Goal: Navigation & Orientation: Find specific page/section

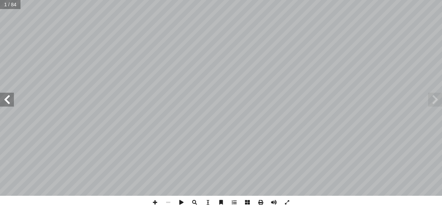
click at [7, 100] on span at bounding box center [7, 100] width 14 height 14
click at [9, 101] on span at bounding box center [7, 100] width 14 height 14
click at [9, 102] on span at bounding box center [7, 100] width 14 height 14
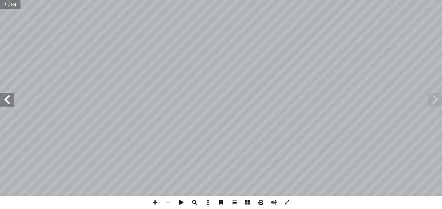
click at [8, 102] on span at bounding box center [7, 100] width 14 height 14
click at [9, 102] on span at bounding box center [7, 100] width 14 height 14
click at [8, 102] on span at bounding box center [7, 100] width 14 height 14
click at [8, 103] on span at bounding box center [7, 100] width 14 height 14
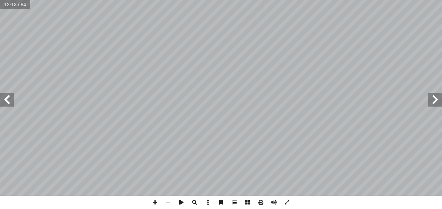
click at [7, 104] on span at bounding box center [7, 100] width 14 height 14
click at [6, 103] on span at bounding box center [7, 100] width 14 height 14
click at [433, 102] on span at bounding box center [435, 100] width 14 height 14
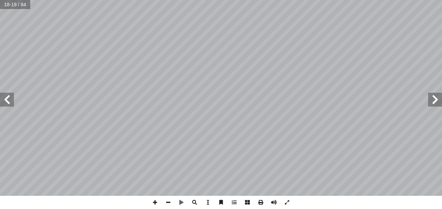
click at [6, 100] on span at bounding box center [7, 100] width 14 height 14
